Goal: Information Seeking & Learning: Check status

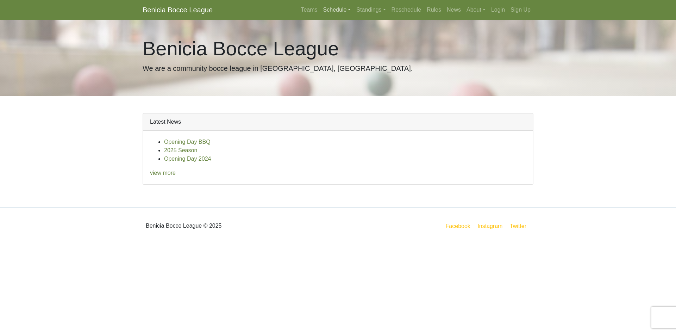
click at [339, 10] on link "Schedule" at bounding box center [336, 10] width 33 height 14
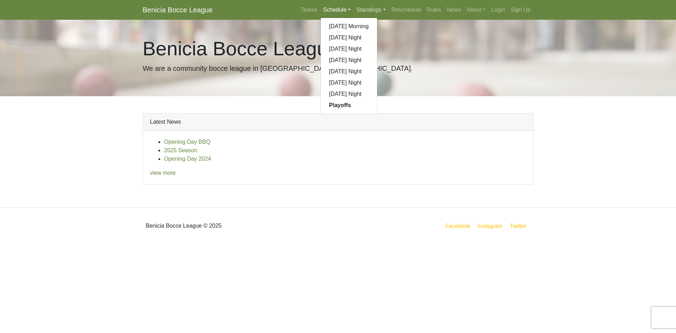
click at [378, 9] on link "Standings" at bounding box center [370, 10] width 35 height 14
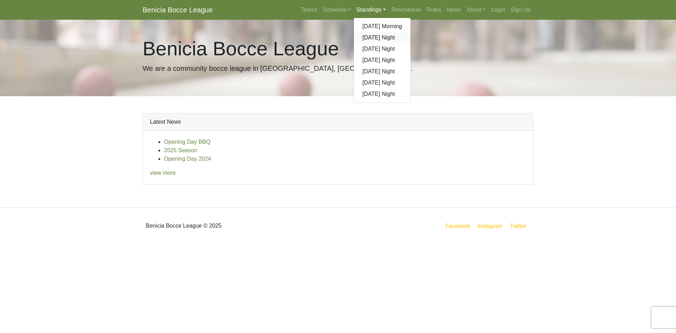
click at [383, 36] on link "[DATE] Night" at bounding box center [382, 37] width 57 height 11
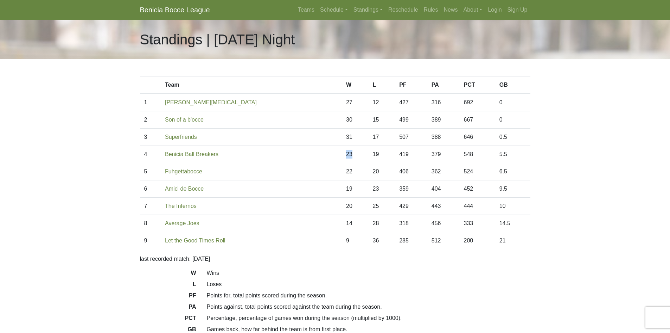
drag, startPoint x: 298, startPoint y: 154, endPoint x: 334, endPoint y: 154, distance: 36.6
click at [334, 154] on tr "4 Benicia Ball Breakers 23 19 419 379 548 5.5" at bounding box center [335, 154] width 391 height 17
click at [342, 154] on td "23" at bounding box center [355, 154] width 27 height 17
